Goal: Book appointment/travel/reservation

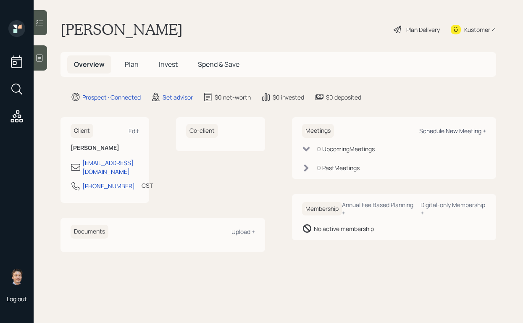
click at [439, 132] on div "Schedule New Meeting +" at bounding box center [453, 131] width 67 height 8
select select "round-[PERSON_NAME]"
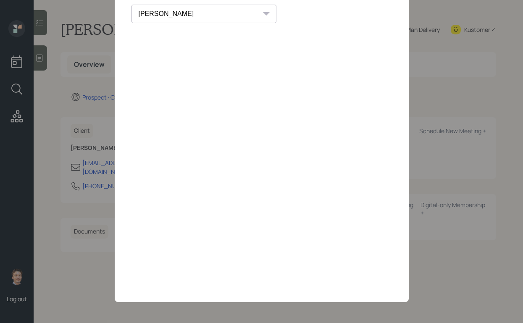
scroll to position [34, 0]
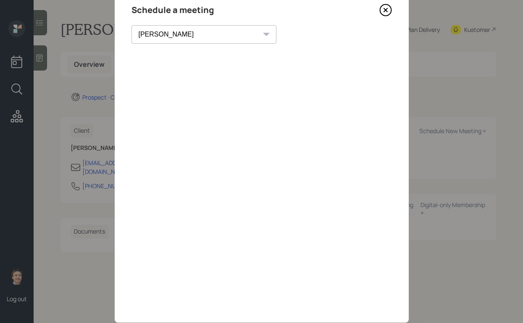
click at [385, 16] on icon at bounding box center [386, 10] width 13 height 13
